Goal: Complete application form

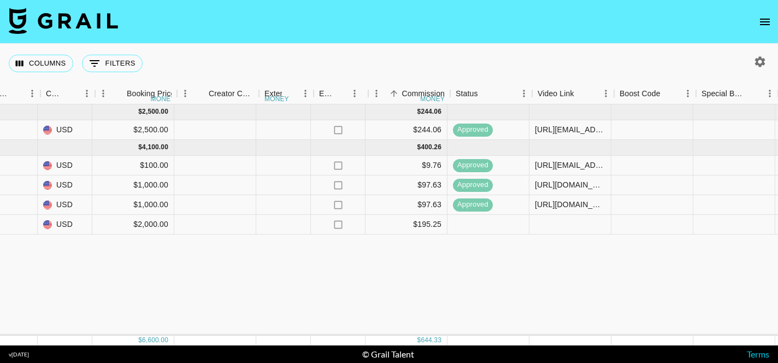
scroll to position [0, 927]
click at [567, 225] on div at bounding box center [570, 225] width 82 height 20
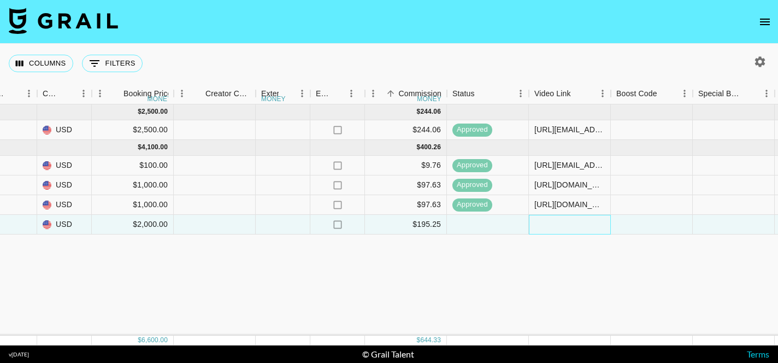
click at [567, 225] on div at bounding box center [570, 225] width 82 height 20
type input "[URL][DOMAIN_NAME]"
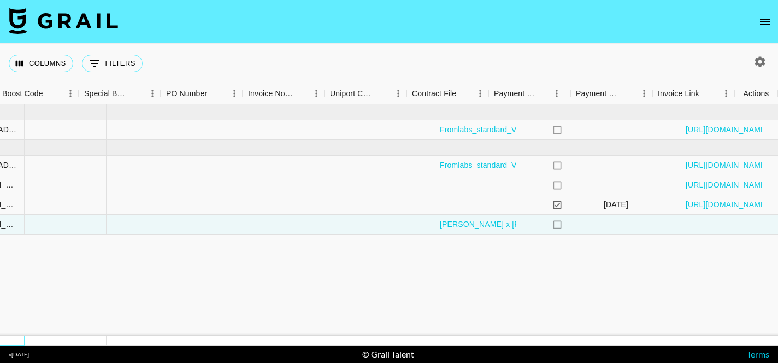
scroll to position [0, 1541]
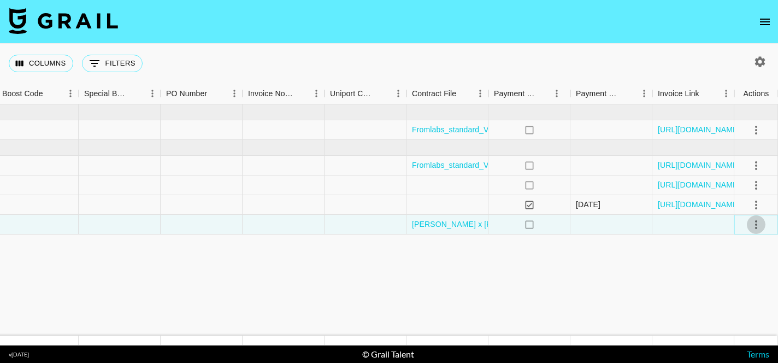
click at [756, 228] on icon "select merge strategy" at bounding box center [756, 224] width 2 height 9
click at [733, 327] on div "Approve" at bounding box center [732, 326] width 33 height 13
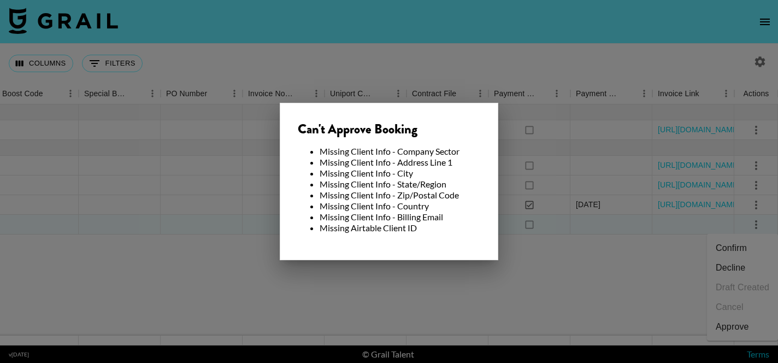
click at [521, 278] on div at bounding box center [389, 181] width 778 height 363
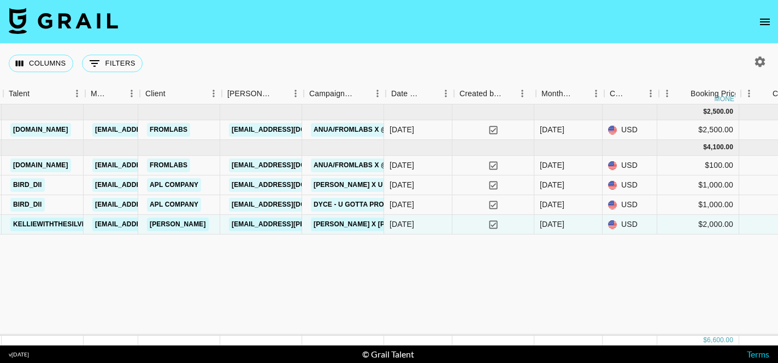
scroll to position [0, 360]
click at [179, 223] on link "[PERSON_NAME]" at bounding box center [180, 224] width 62 height 14
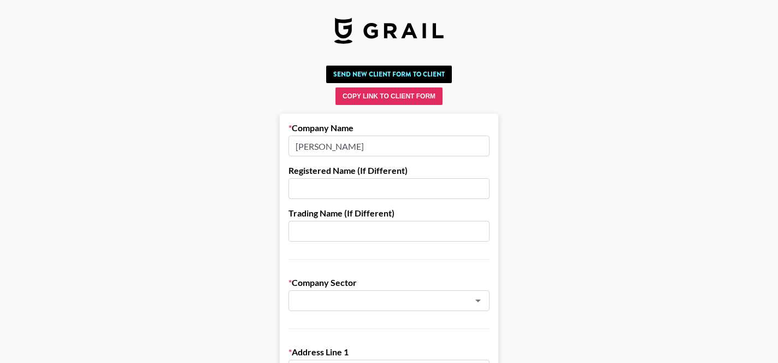
click at [382, 185] on input "text" at bounding box center [388, 188] width 201 height 21
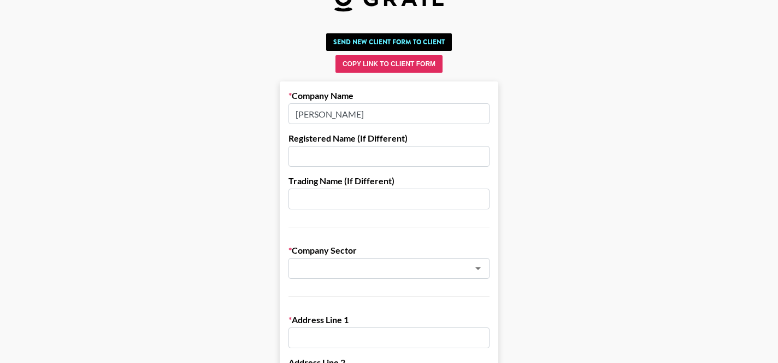
scroll to position [33, 0]
click at [464, 260] on button "Clear" at bounding box center [463, 267] width 15 height 15
click at [484, 267] on icon "Open" at bounding box center [477, 267] width 13 height 13
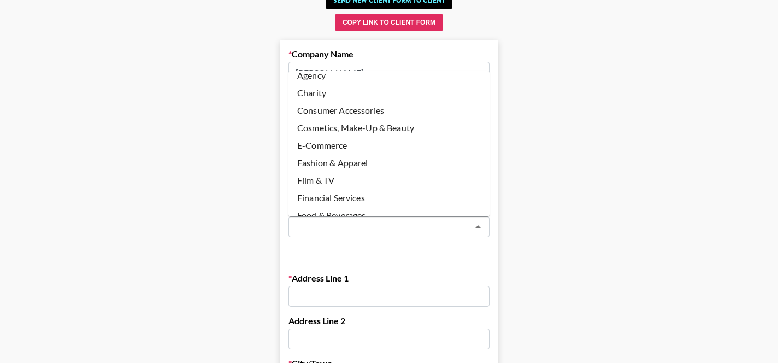
scroll to position [0, 0]
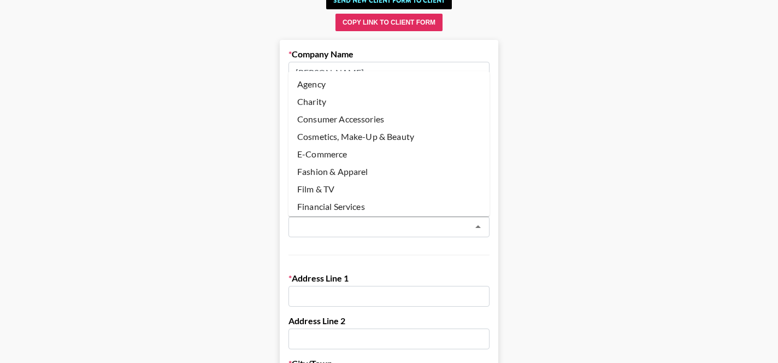
click at [378, 138] on li "Cosmetics, Make-Up & Beauty" at bounding box center [388, 136] width 201 height 17
type input "Cosmetics, Make-Up & Beauty"
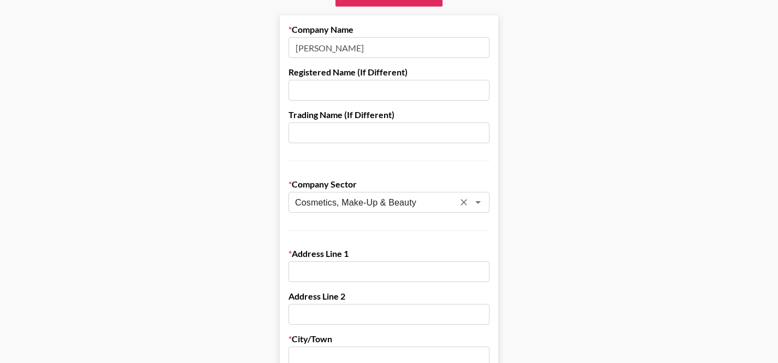
scroll to position [97, 0]
